Goal: Complete application form: Complete application form

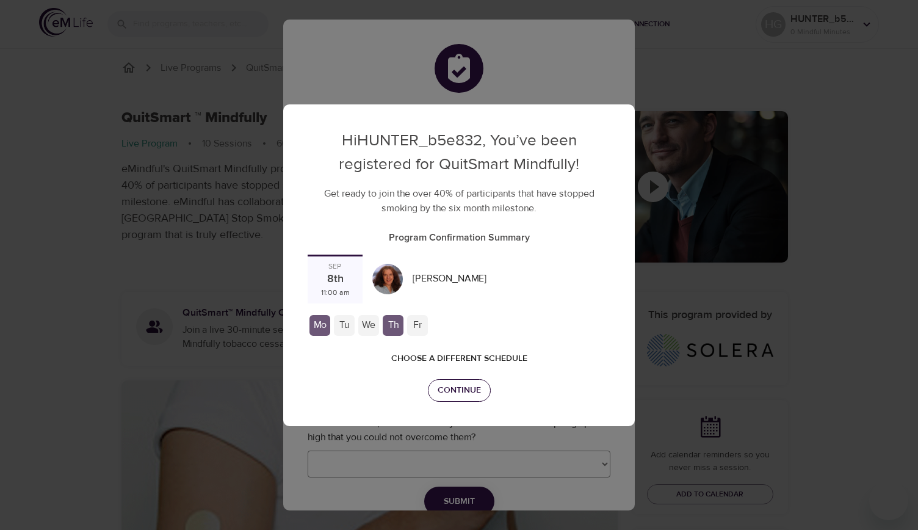
checkbox input "true"
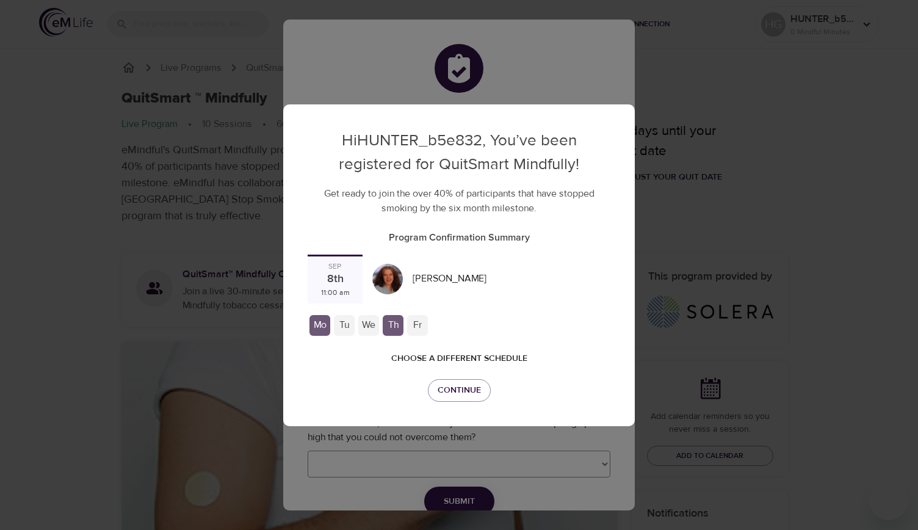
click at [345, 325] on div "Tu" at bounding box center [344, 325] width 21 height 21
click at [364, 320] on div "We" at bounding box center [368, 325] width 21 height 21
click at [390, 323] on div "Th" at bounding box center [393, 325] width 21 height 21
click at [444, 386] on span "Continue" at bounding box center [459, 390] width 43 height 15
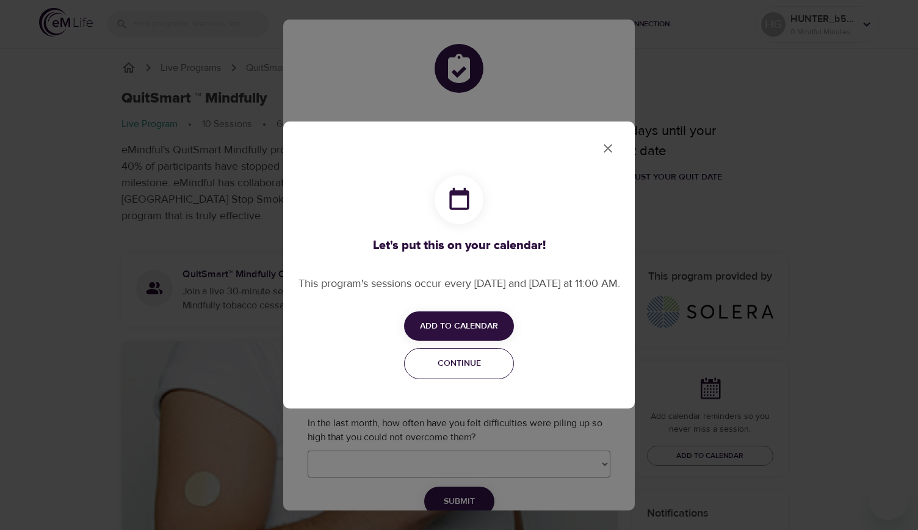
click at [459, 371] on span "Continue" at bounding box center [459, 363] width 94 height 15
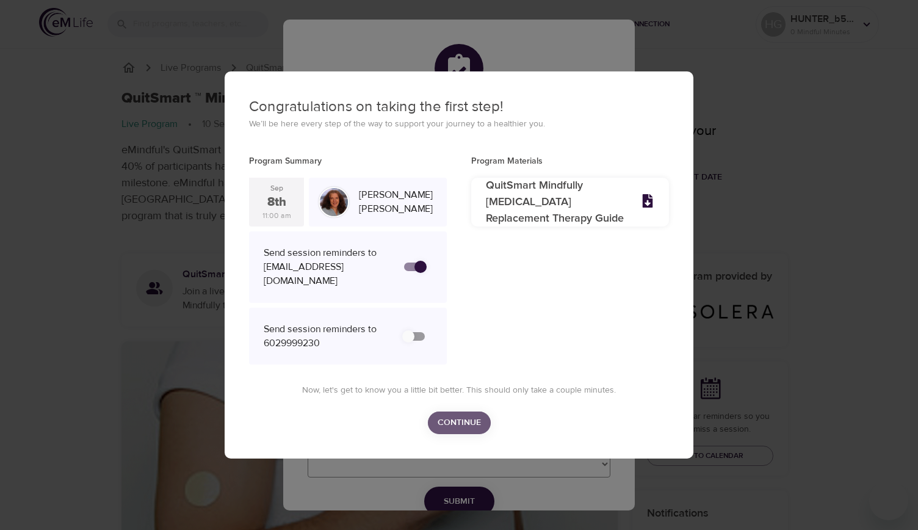
click at [460, 415] on span "Continue" at bounding box center [459, 422] width 43 height 15
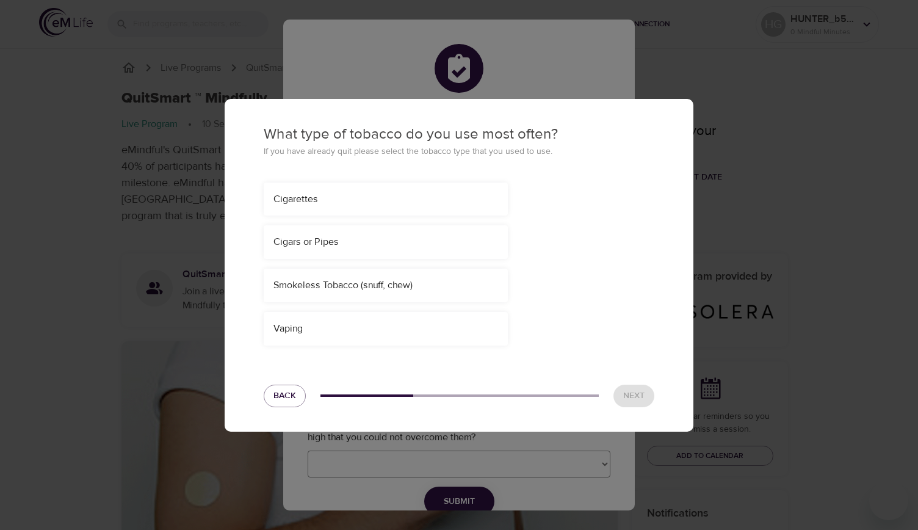
click at [374, 333] on div "Vaping" at bounding box center [386, 329] width 244 height 34
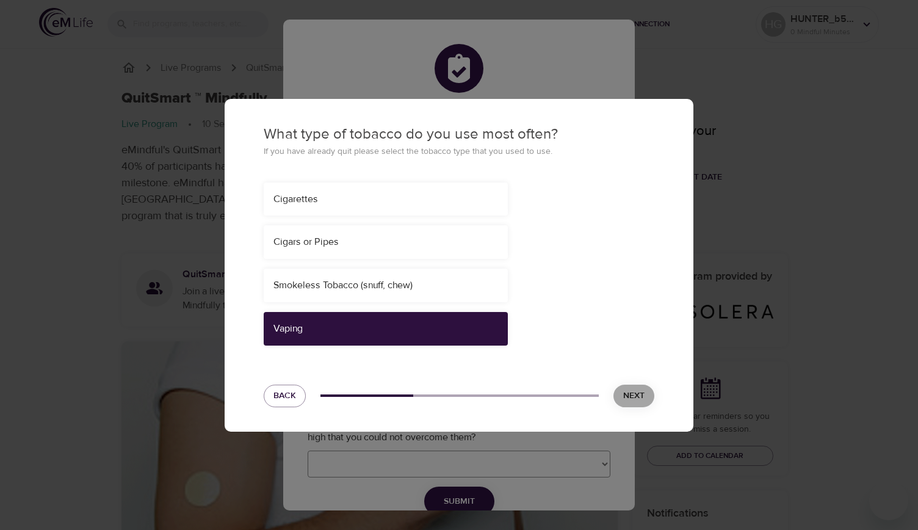
click at [630, 397] on span "Next" at bounding box center [633, 395] width 21 height 15
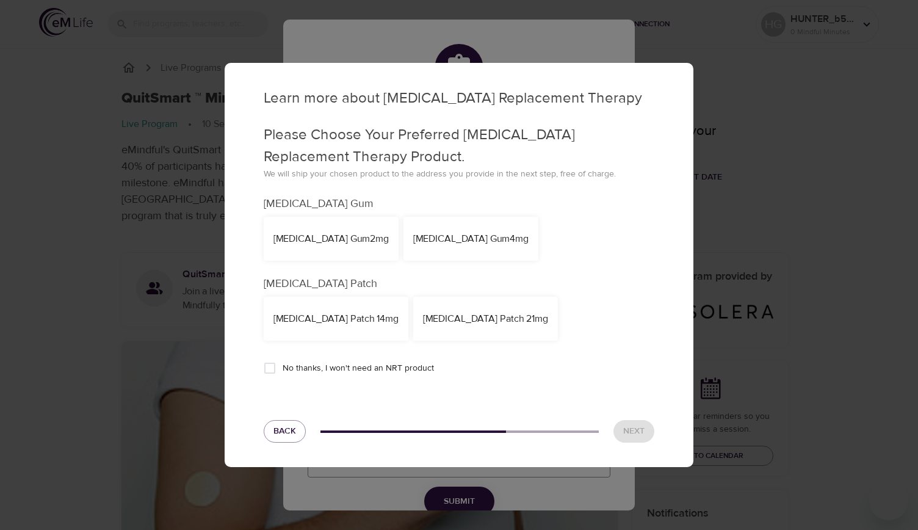
click at [435, 330] on div "[MEDICAL_DATA] Patch 21mg" at bounding box center [485, 319] width 145 height 44
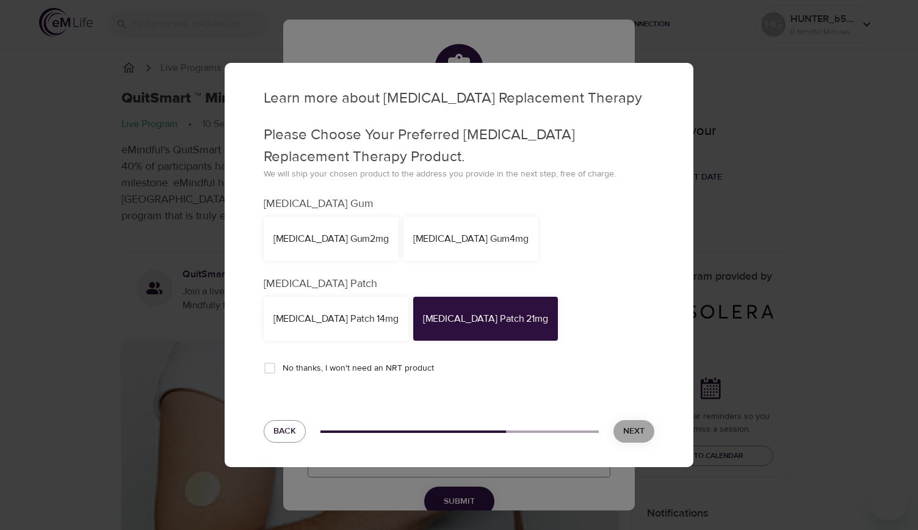
click at [638, 434] on span "Next" at bounding box center [633, 431] width 21 height 15
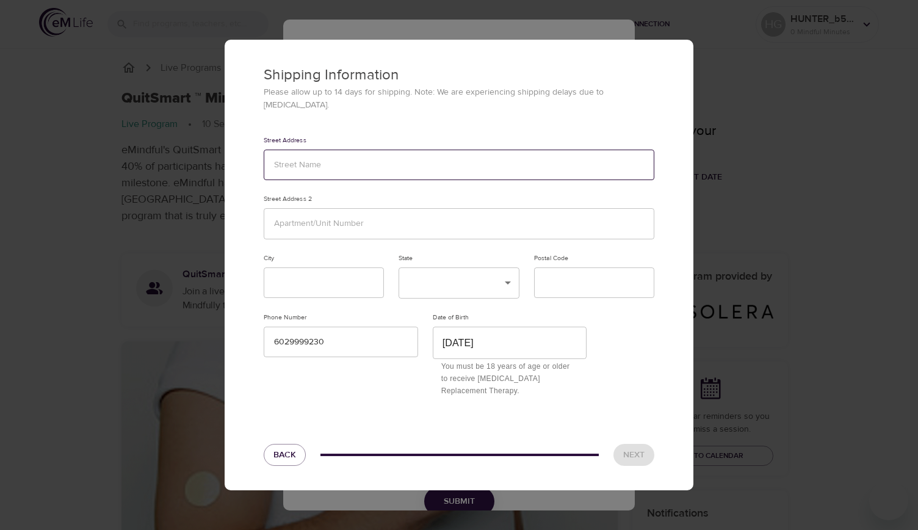
click at [369, 153] on input "text" at bounding box center [459, 165] width 391 height 31
type input "[STREET_ADDRESS][PERSON_NAME]"
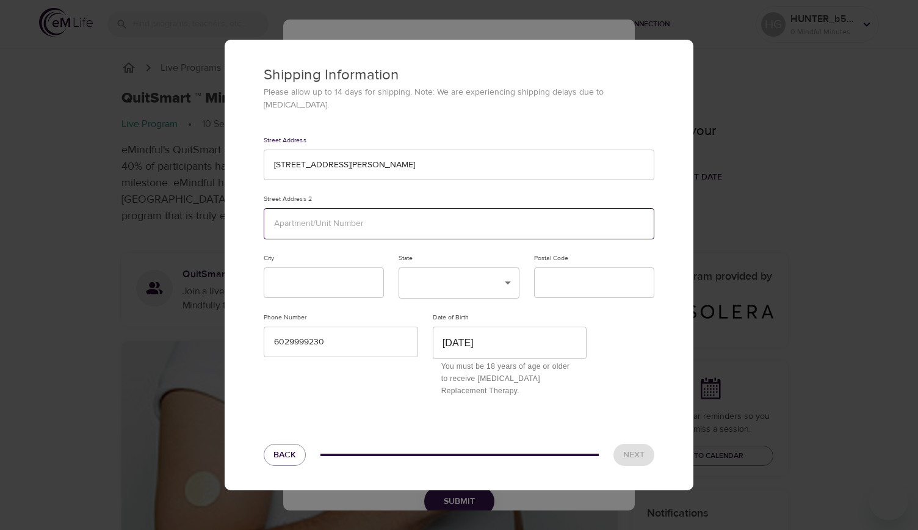
type input "apt #3"
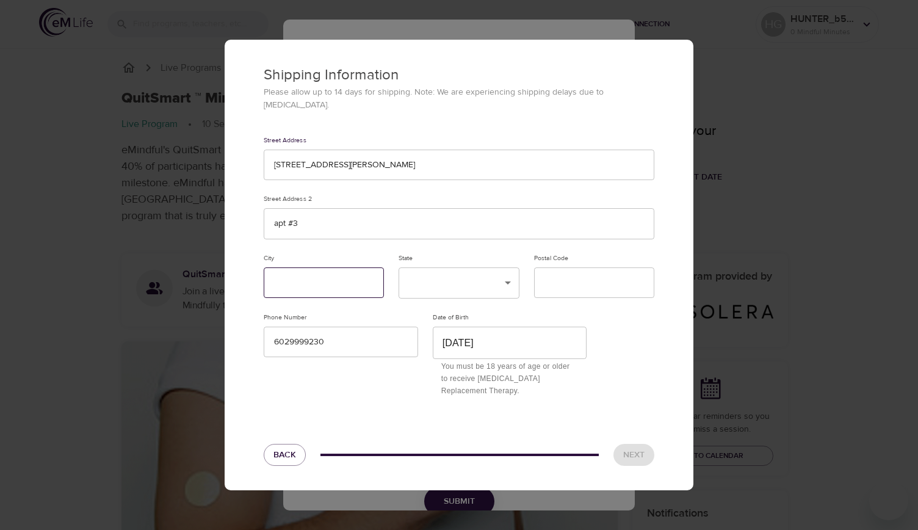
type input "[GEOGRAPHIC_DATA]"
type input "92649"
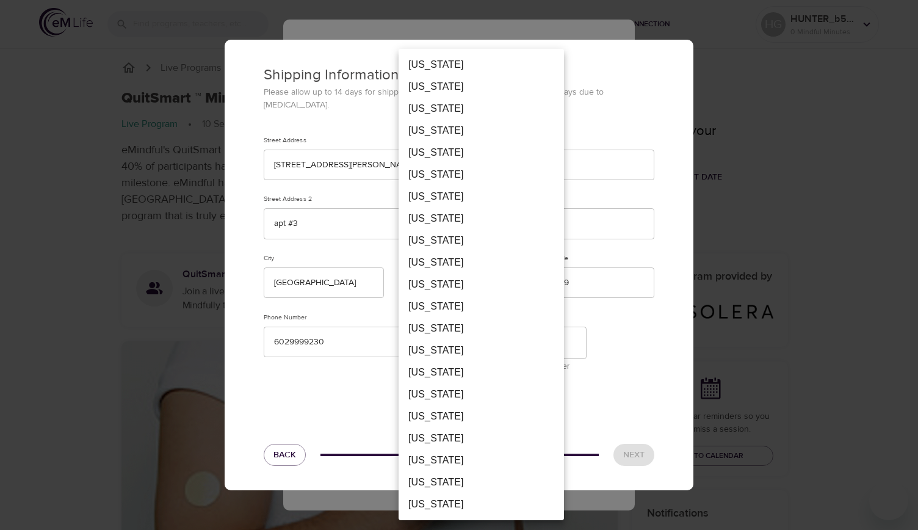
click at [425, 178] on li "[US_STATE]" at bounding box center [481, 175] width 165 height 22
type input "CA"
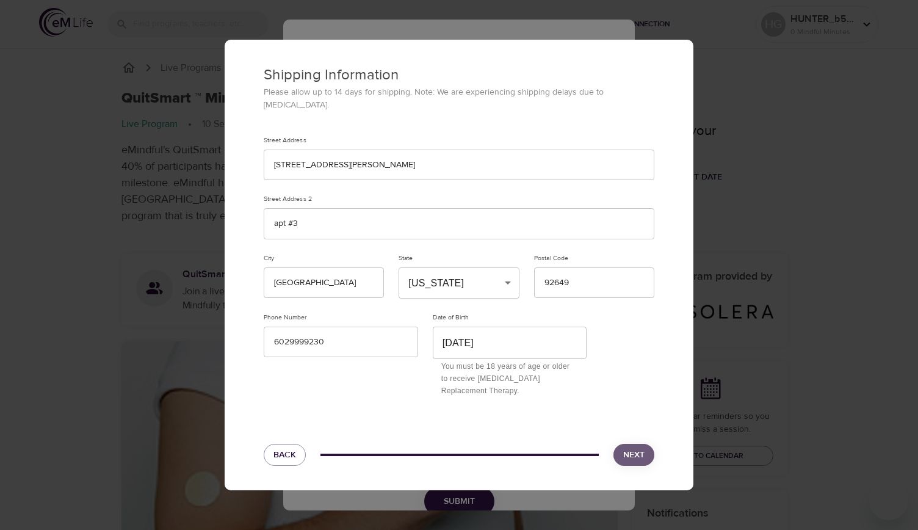
click at [629, 450] on span "Next" at bounding box center [633, 454] width 21 height 15
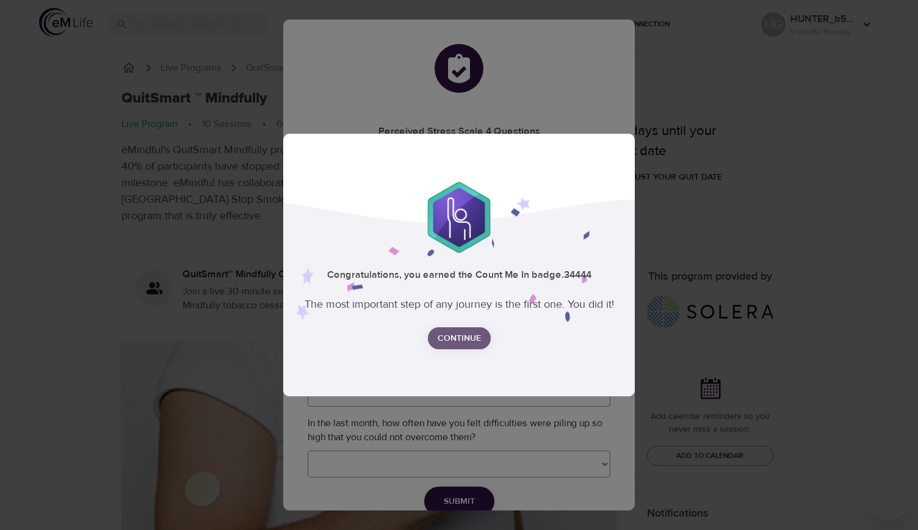
click at [463, 338] on span "Continue" at bounding box center [459, 338] width 43 height 15
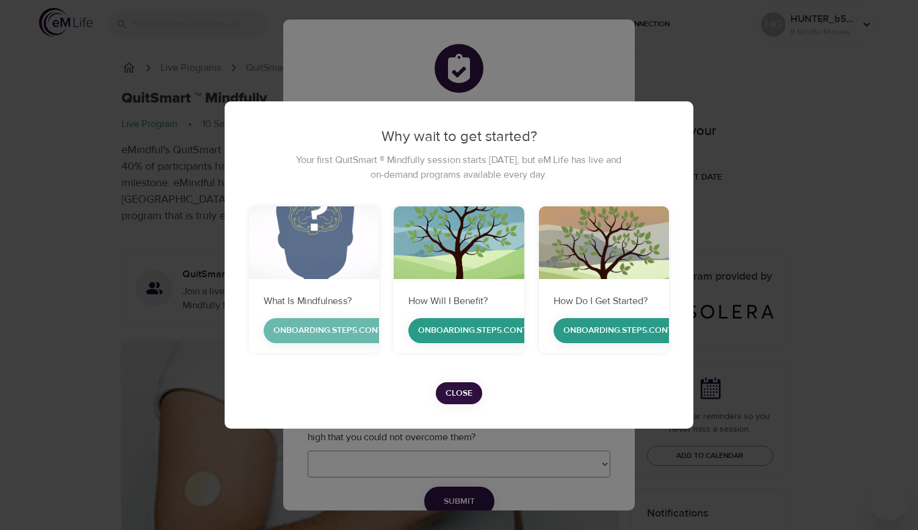
click at [343, 326] on span "onboarding.step5.continue" at bounding box center [337, 330] width 129 height 15
